Goal: Task Accomplishment & Management: Manage account settings

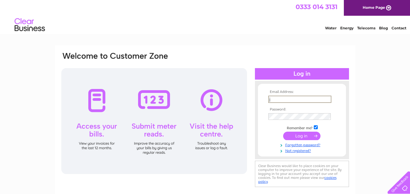
type input "jason.mullin@hotmail.co.uk"
click at [295, 134] on input "submit" at bounding box center [301, 135] width 37 height 8
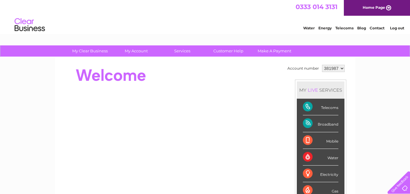
scroll to position [30, 0]
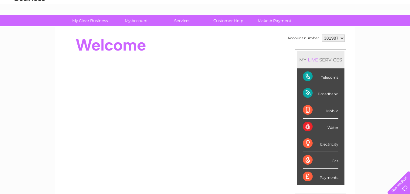
click at [324, 78] on div "Telecoms" at bounding box center [320, 77] width 35 height 17
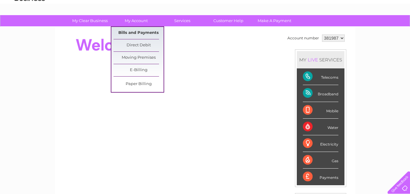
click at [132, 31] on link "Bills and Payments" at bounding box center [138, 33] width 50 height 12
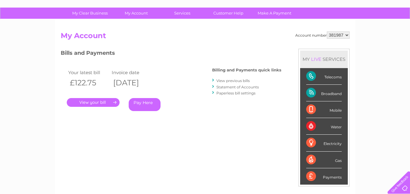
scroll to position [30, 0]
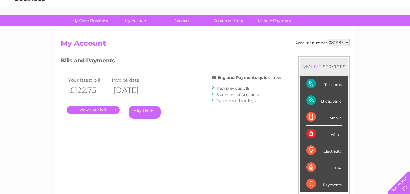
click at [227, 86] on link "View previous bills" at bounding box center [232, 88] width 33 height 5
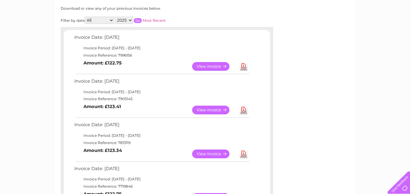
scroll to position [91, 0]
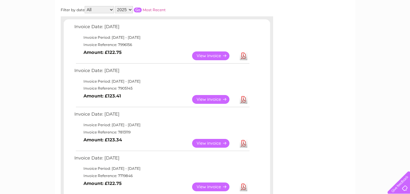
click at [204, 98] on link "View" at bounding box center [214, 99] width 45 height 9
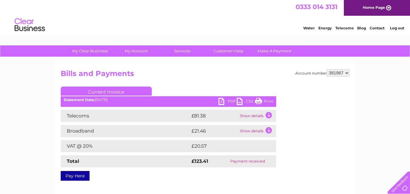
click at [264, 100] on link "Print" at bounding box center [264, 102] width 18 height 9
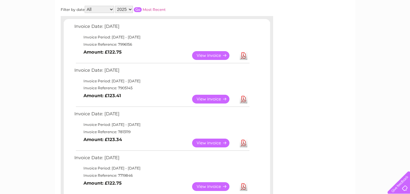
click at [215, 142] on link "View" at bounding box center [214, 143] width 45 height 9
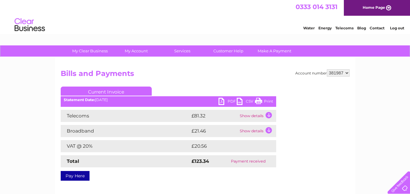
click at [265, 99] on link "Print" at bounding box center [264, 102] width 18 height 9
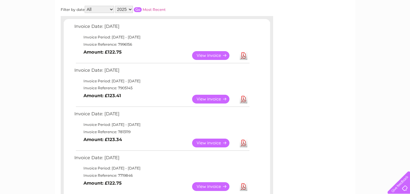
click at [209, 186] on link "View" at bounding box center [214, 187] width 45 height 9
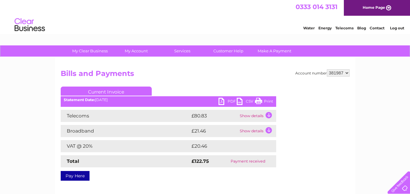
click at [269, 100] on link "Print" at bounding box center [264, 102] width 18 height 9
click at [397, 29] on link "Log out" at bounding box center [397, 28] width 14 height 5
